Goal: Communication & Community: Ask a question

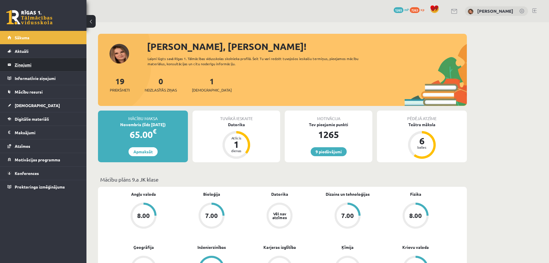
click at [27, 67] on legend "Ziņojumi 0" at bounding box center [47, 64] width 65 height 13
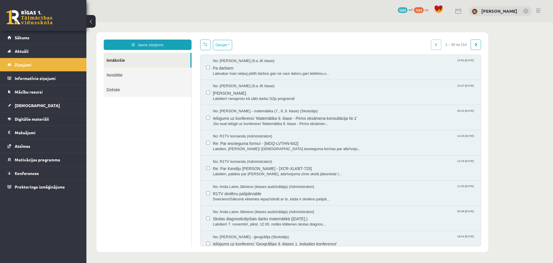
click at [124, 76] on link "Nosūtītie" at bounding box center [148, 74] width 88 height 15
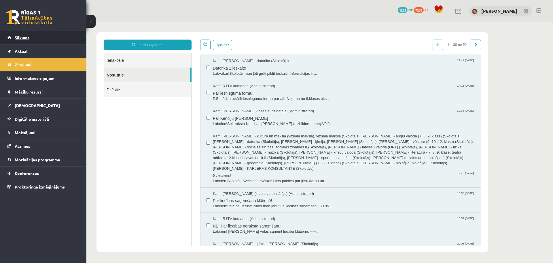
click at [27, 37] on span "Sākums" at bounding box center [22, 37] width 15 height 5
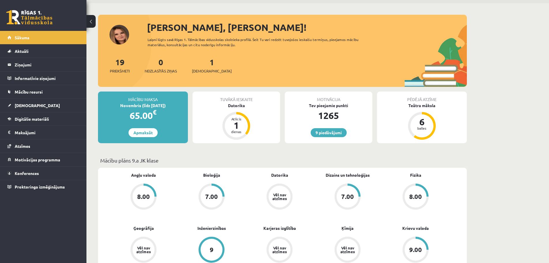
scroll to position [29, 0]
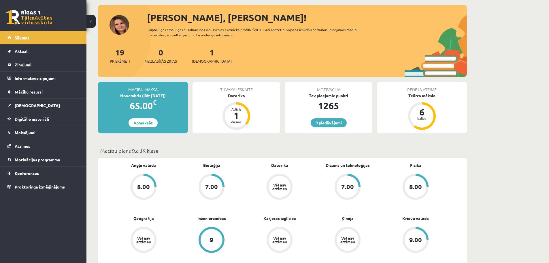
click at [36, 33] on link "Sākums" at bounding box center [43, 37] width 72 height 13
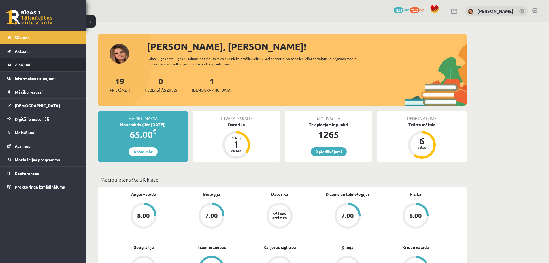
click at [14, 61] on link "Ziņojumi 0" at bounding box center [43, 64] width 72 height 13
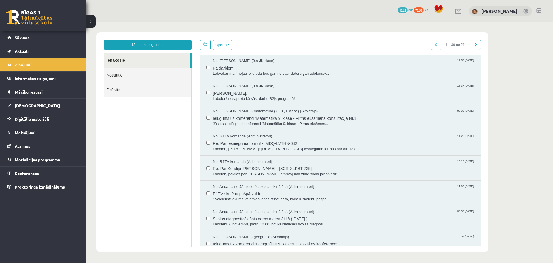
click at [114, 78] on link "Nosūtītie" at bounding box center [148, 74] width 88 height 15
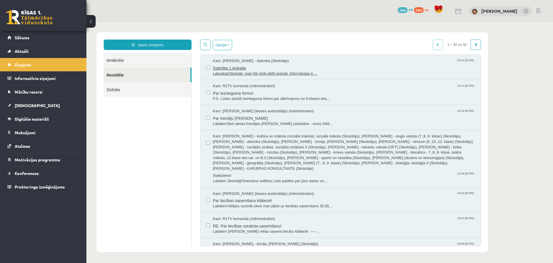
click at [231, 74] on span "Labvakar!Skolotāj, man ļōti grūti pildīt ieskaiti. Informācijas ir ..." at bounding box center [344, 73] width 262 height 5
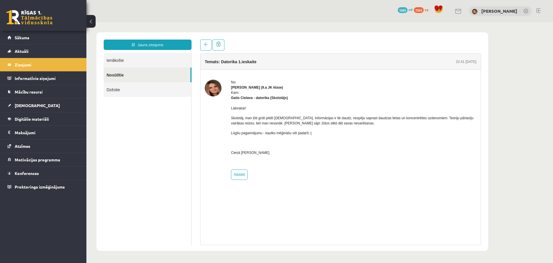
click at [143, 76] on link "Nosūtītie" at bounding box center [147, 74] width 87 height 15
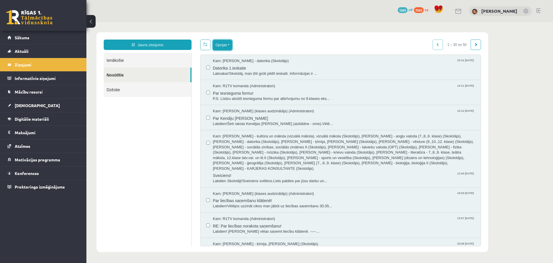
click at [229, 44] on button "Opcijas" at bounding box center [222, 45] width 19 height 10
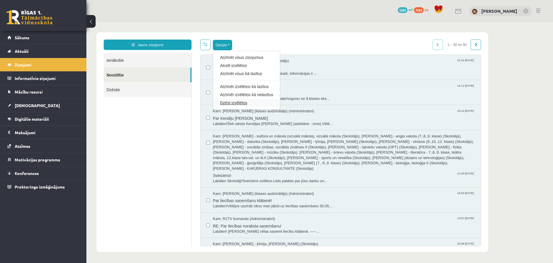
click at [235, 103] on link "Dzēst izvēlētos" at bounding box center [246, 103] width 53 height 6
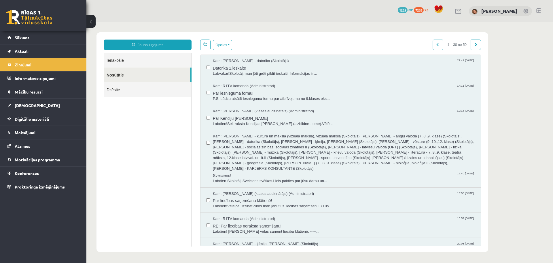
click at [231, 74] on span "Labvakar!Skolotāj, man ļōti grūti pildīt ieskaiti. Informācijas ir ..." at bounding box center [344, 73] width 262 height 5
click at [288, 69] on span "Datorika 1.ieskaite" at bounding box center [344, 67] width 262 height 7
click at [228, 43] on button "Opcijas" at bounding box center [222, 45] width 19 height 10
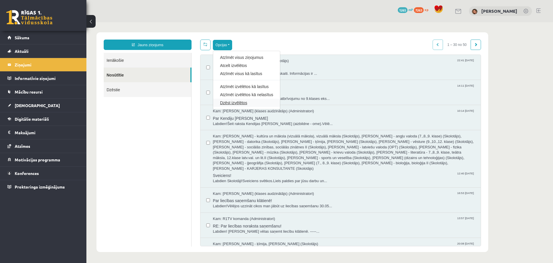
click at [237, 102] on link "Dzēst izvēlētos" at bounding box center [246, 103] width 53 height 6
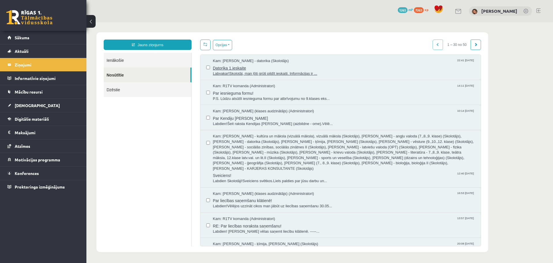
click at [219, 68] on span "Datorika 1.ieskaite" at bounding box center [344, 67] width 262 height 7
click at [230, 45] on button "Opcijas" at bounding box center [222, 45] width 19 height 10
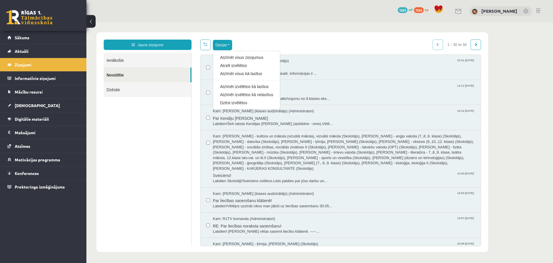
click at [170, 120] on ul "Ienākošie Nosūtītie Dzēstie" at bounding box center [148, 149] width 88 height 193
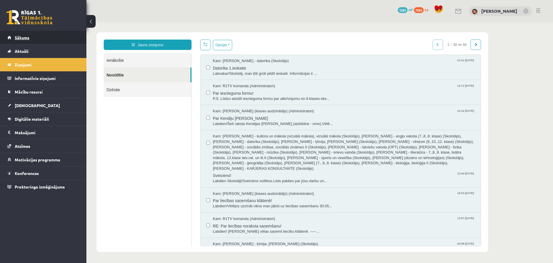
click at [23, 38] on span "Sākums" at bounding box center [22, 37] width 15 height 5
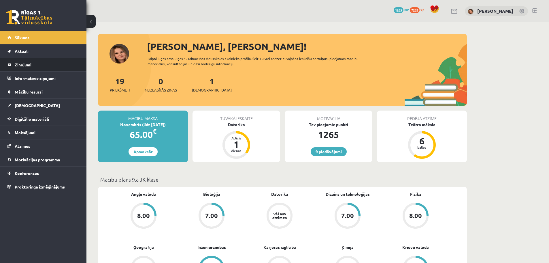
click at [23, 62] on legend "Ziņojumi 0" at bounding box center [47, 64] width 65 height 13
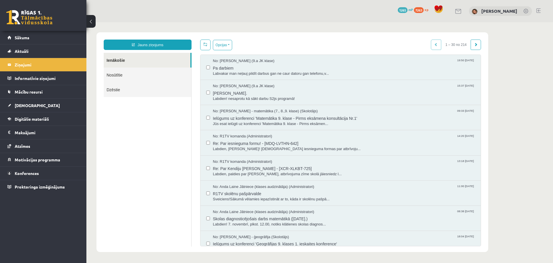
click at [124, 75] on link "Nosūtītie" at bounding box center [148, 74] width 88 height 15
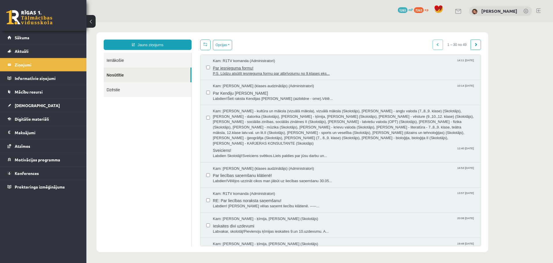
click at [228, 75] on span "P.S. Lūdzu atsūtīt iesnieguma formu par atbrīvojumu no 9.klases eks..." at bounding box center [344, 73] width 262 height 5
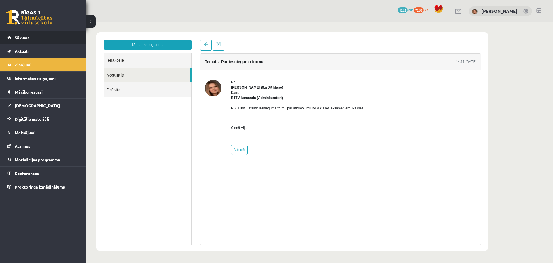
click at [24, 37] on span "Sākums" at bounding box center [22, 37] width 15 height 5
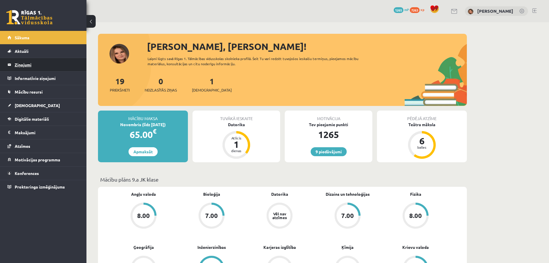
click at [24, 64] on legend "Ziņojumi 0" at bounding box center [47, 64] width 65 height 13
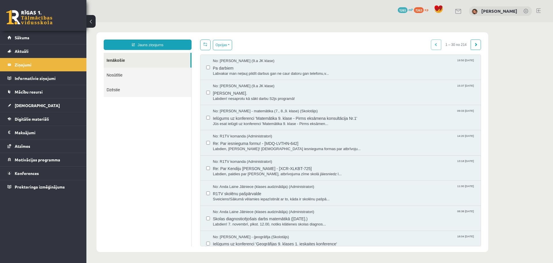
click at [114, 76] on link "Nosūtītie" at bounding box center [148, 74] width 88 height 15
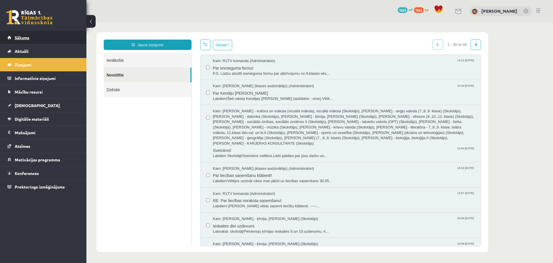
click at [28, 37] on span "Sākums" at bounding box center [22, 37] width 15 height 5
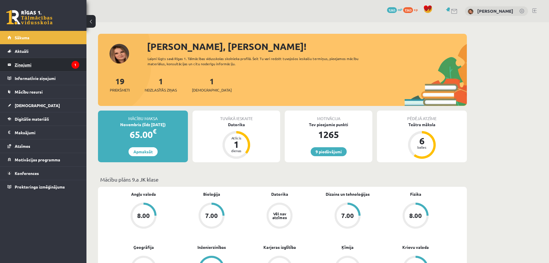
click at [46, 64] on legend "Ziņojumi 1" at bounding box center [47, 64] width 65 height 13
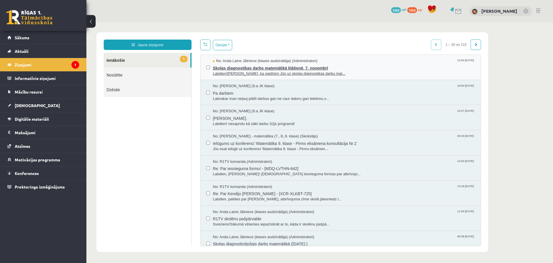
click at [220, 72] on span "Labdien![PERSON_NAME], ka gaidīsim Jūs uz skolas diagnostikas darbu mat..." at bounding box center [344, 73] width 262 height 5
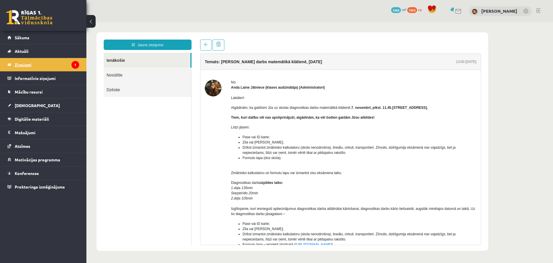
click at [43, 64] on legend "Ziņojumi 1" at bounding box center [47, 64] width 65 height 13
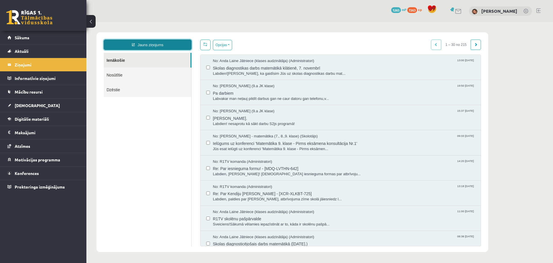
click at [151, 41] on link "Jauns ziņojums" at bounding box center [148, 44] width 88 height 10
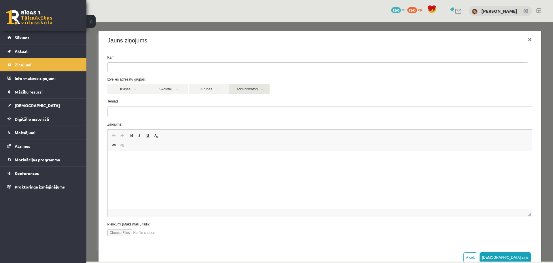
click at [260, 90] on link "Administratori" at bounding box center [249, 89] width 40 height 10
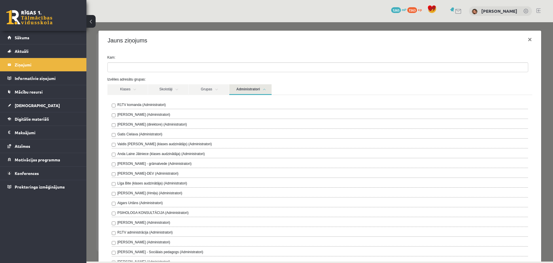
click at [161, 104] on label "R1TV komanda (Administratori)" at bounding box center [142, 104] width 48 height 5
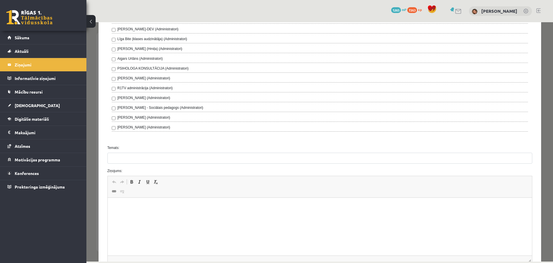
scroll to position [207, 0]
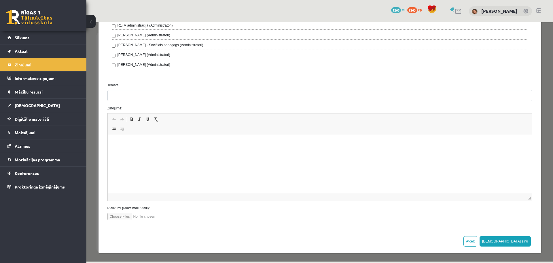
click at [177, 152] on html at bounding box center [319, 144] width 424 height 18
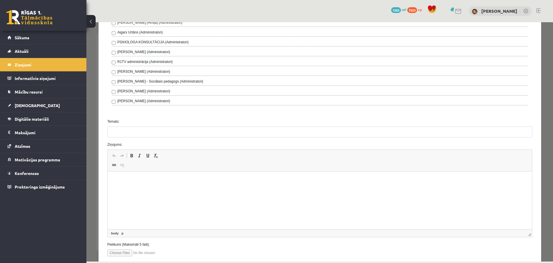
scroll to position [149, 0]
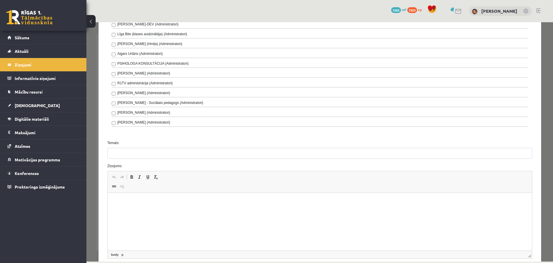
click at [173, 133] on div "R1TV komanda (Administratori) Ivo Čapiņš (Administratori) Gita Vāvere (direktor…" at bounding box center [319, 41] width 425 height 190
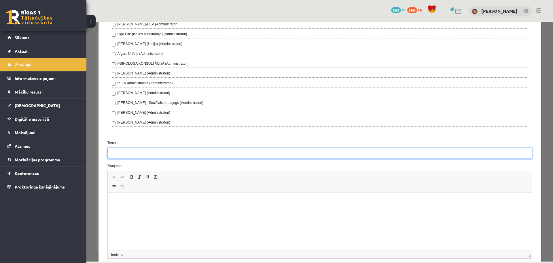
click at [157, 152] on input "Temats:" at bounding box center [319, 153] width 425 height 11
type input "**********"
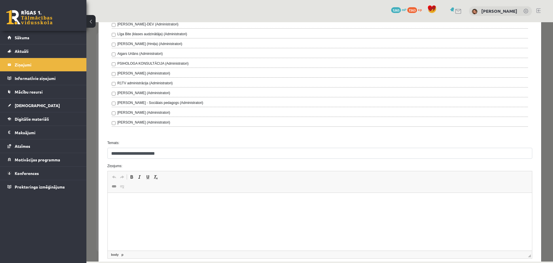
click at [150, 203] on p "Bagātinātā teksta redaktors, wiswyg-editor-47433837896080-1760523038-873" at bounding box center [319, 201] width 413 height 6
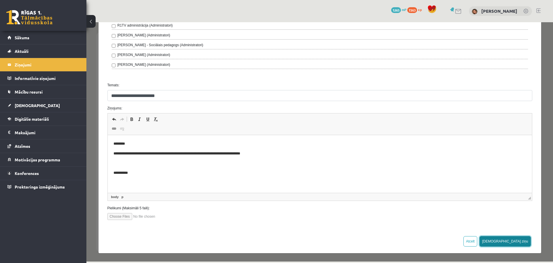
click at [515, 238] on button "Sūtīt ziņu" at bounding box center [505, 241] width 51 height 10
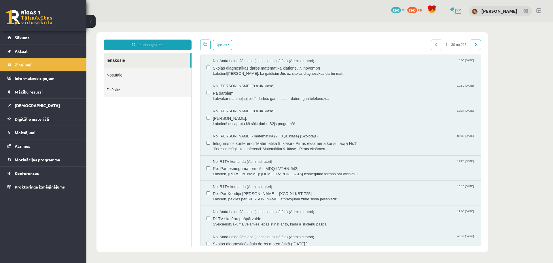
scroll to position [0, 0]
click at [115, 77] on link "Nosūtītie" at bounding box center [148, 74] width 88 height 15
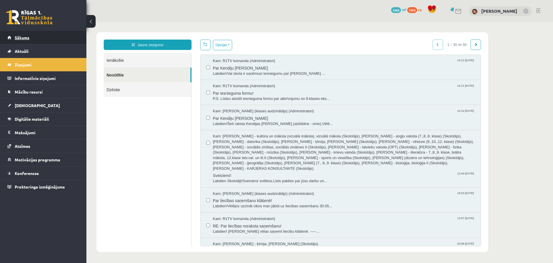
click at [30, 39] on link "Sākums" at bounding box center [43, 37] width 72 height 13
